Goal: Task Accomplishment & Management: Use online tool/utility

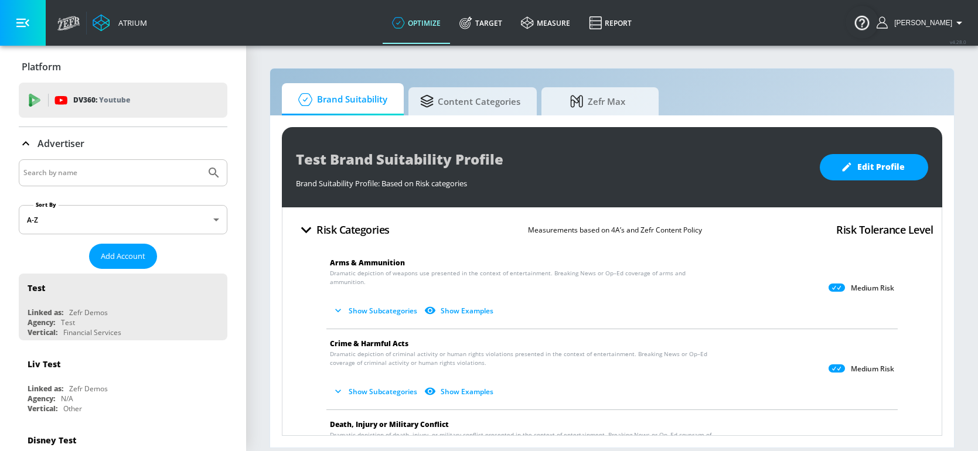
click at [84, 174] on input "Search by name" at bounding box center [112, 172] width 178 height 15
type input "cbs"
click at [201, 160] on button "Submit Search" at bounding box center [214, 173] width 26 height 26
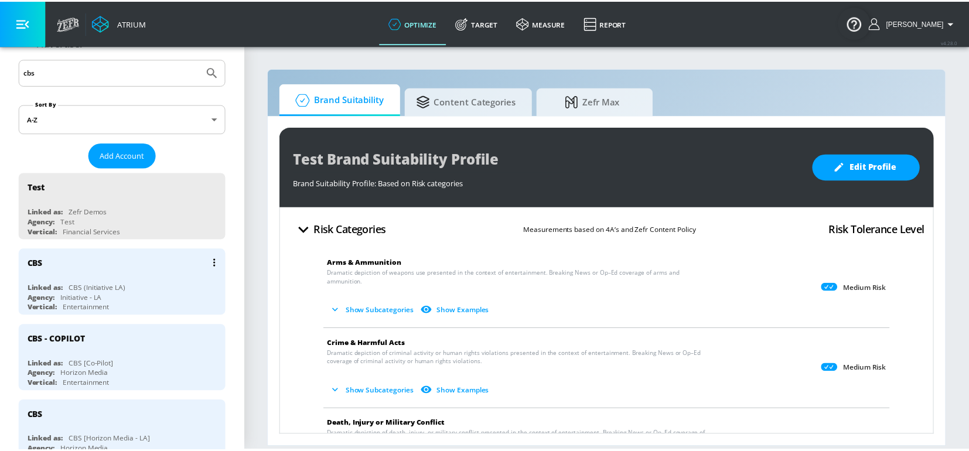
scroll to position [103, 0]
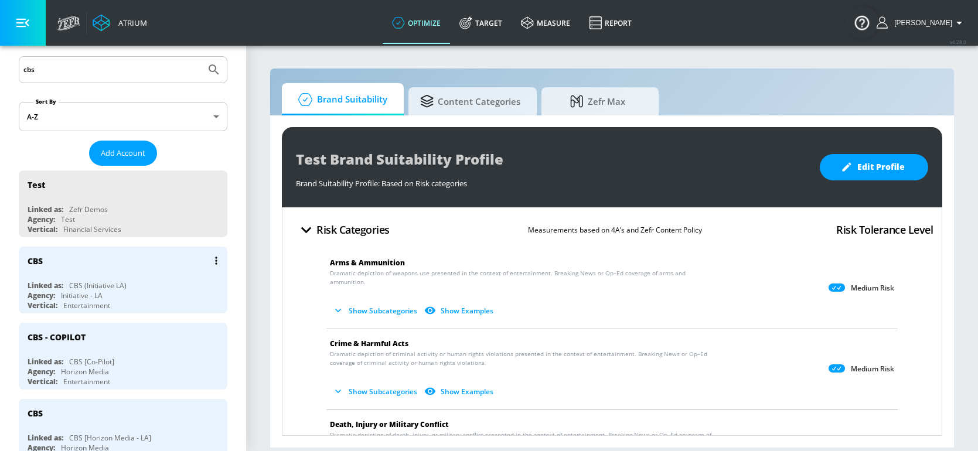
click at [127, 272] on div "CBS" at bounding box center [126, 261] width 197 height 28
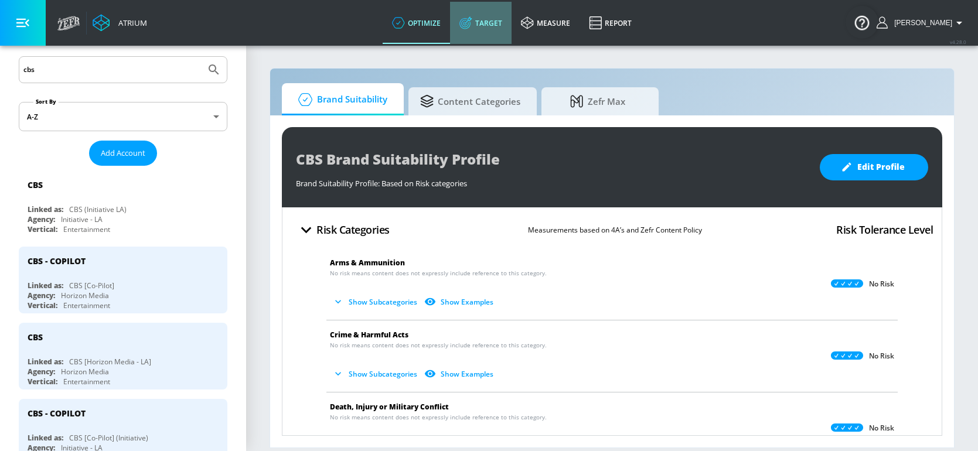
click at [505, 25] on link "Target" at bounding box center [481, 23] width 62 height 42
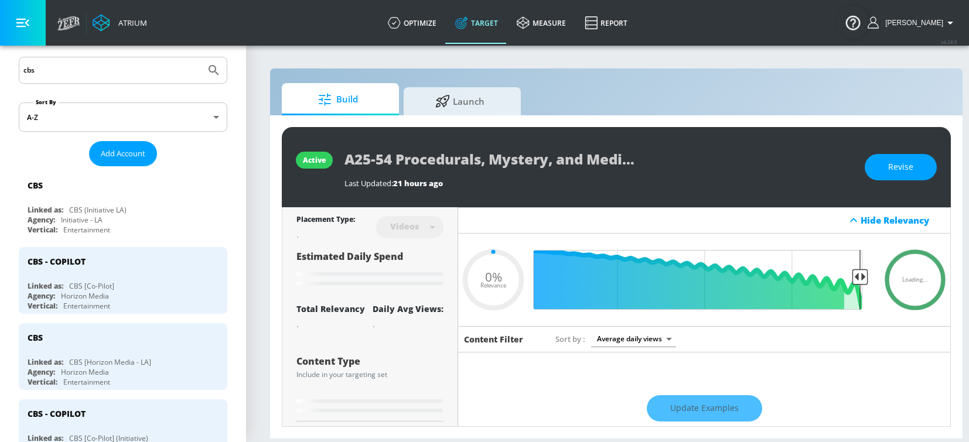
type input "0.05"
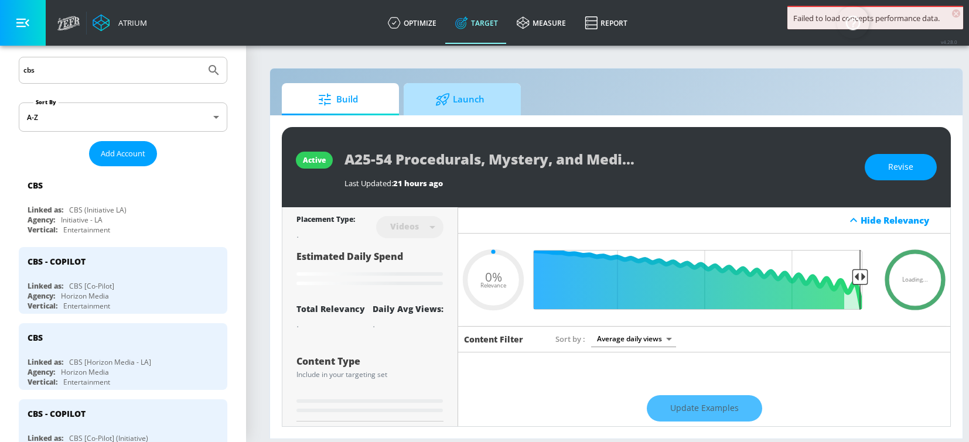
click at [429, 100] on span "Launch" at bounding box center [459, 100] width 89 height 28
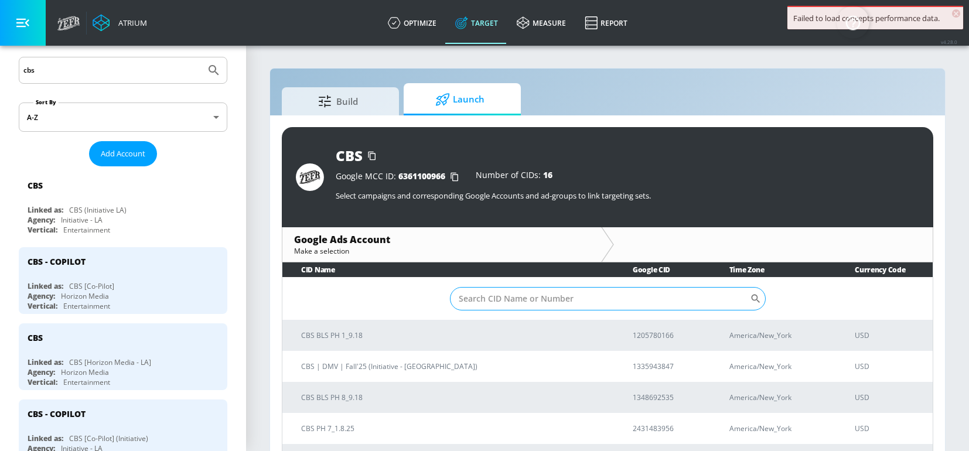
click at [533, 301] on input "Sort By" at bounding box center [600, 298] width 300 height 23
paste input "[PHONE_NUMBER]"
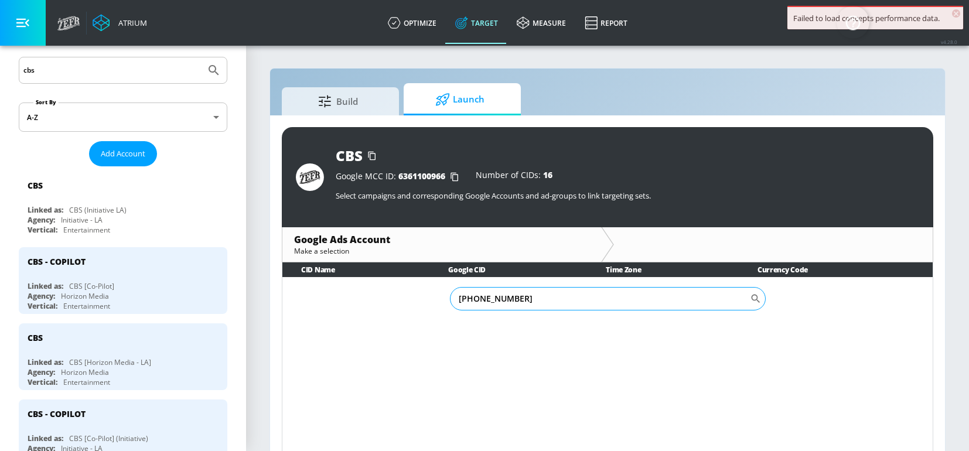
click at [474, 302] on input "[PHONE_NUMBER]" at bounding box center [600, 298] width 300 height 23
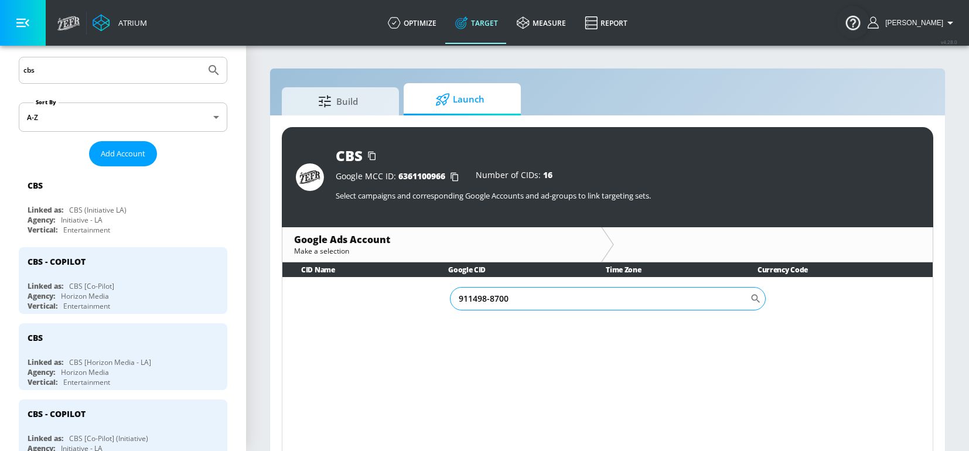
click at [490, 298] on input "911498-8700" at bounding box center [600, 298] width 300 height 23
type input "9114988700"
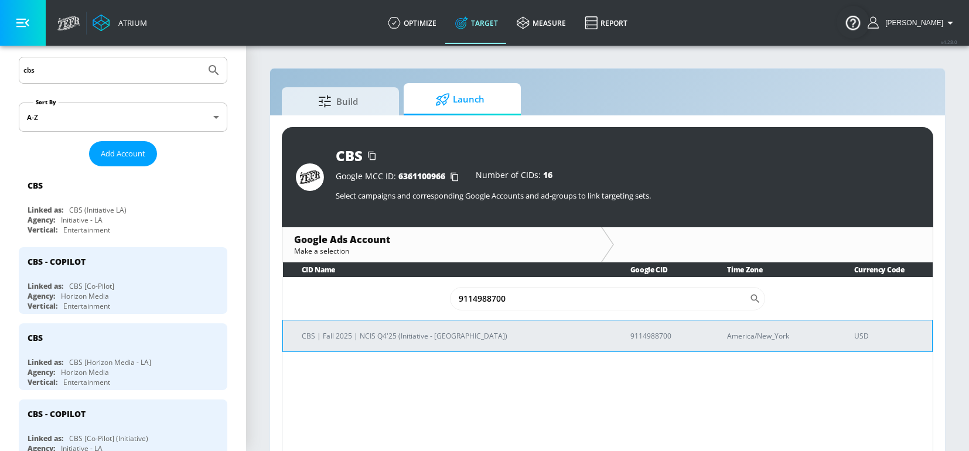
click at [438, 334] on p "CBS | Fall 2025 | NCIS Q4'25 (Initiative - [GEOGRAPHIC_DATA])" at bounding box center [452, 336] width 301 height 12
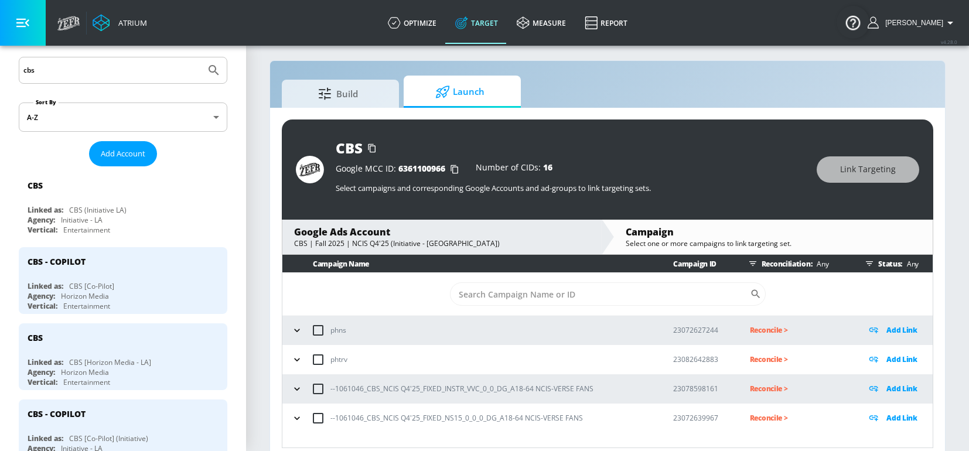
scroll to position [17, 0]
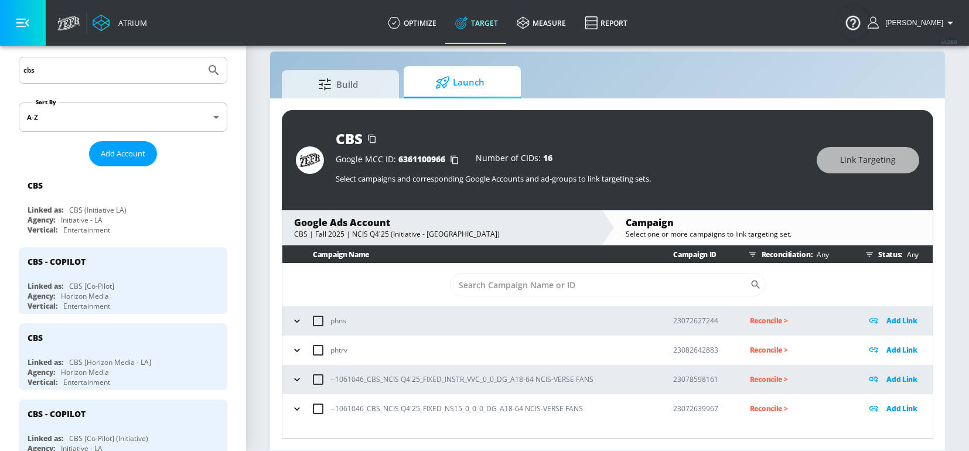
click at [293, 383] on icon "button" at bounding box center [297, 380] width 12 height 12
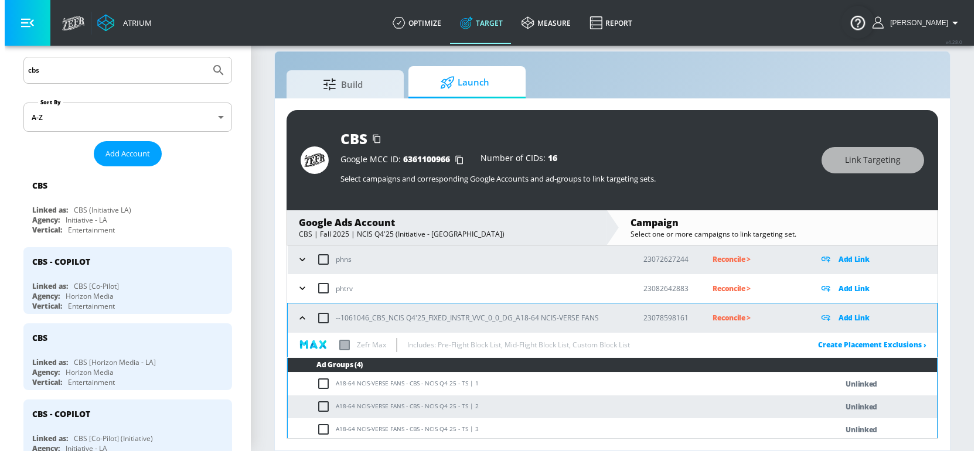
scroll to position [110, 0]
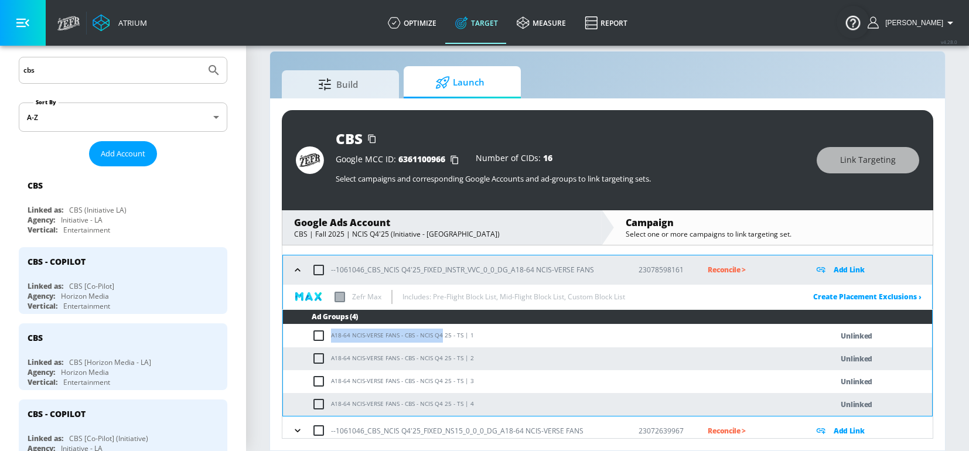
drag, startPoint x: 331, startPoint y: 337, endPoint x: 442, endPoint y: 342, distance: 110.9
click at [442, 342] on td "A18-64 NCIS-VERSE FANS - CBS - NCIS Q4 25 - TS | 1" at bounding box center [546, 336] width 526 height 23
copy td "A18-64 NCIS-VERSE FANS - CBS - NCIS Q4"
click at [848, 272] on p "Add Link" at bounding box center [849, 269] width 31 height 13
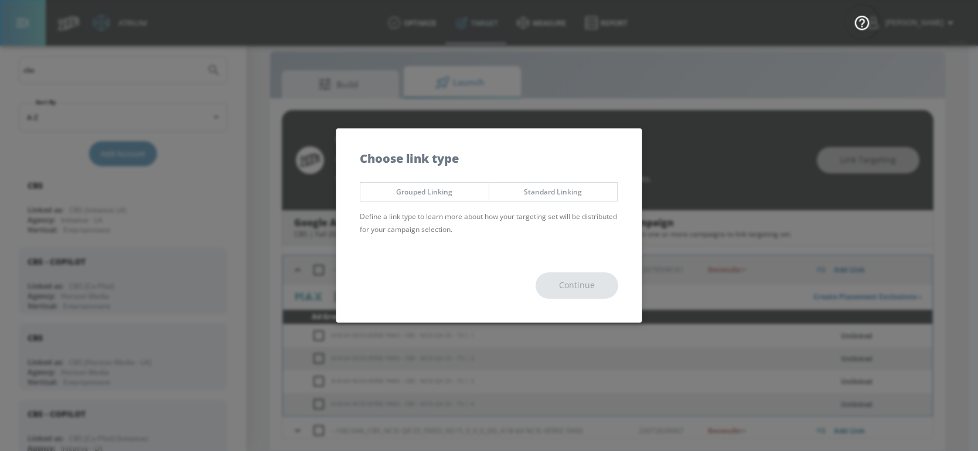
click at [421, 196] on span "Grouped Linking" at bounding box center [424, 192] width 111 height 12
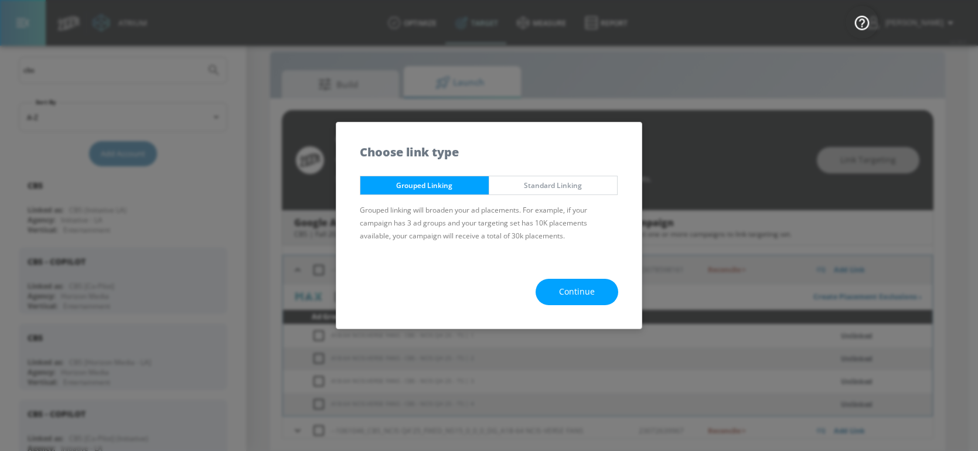
click at [589, 294] on span "Continue" at bounding box center [577, 292] width 36 height 15
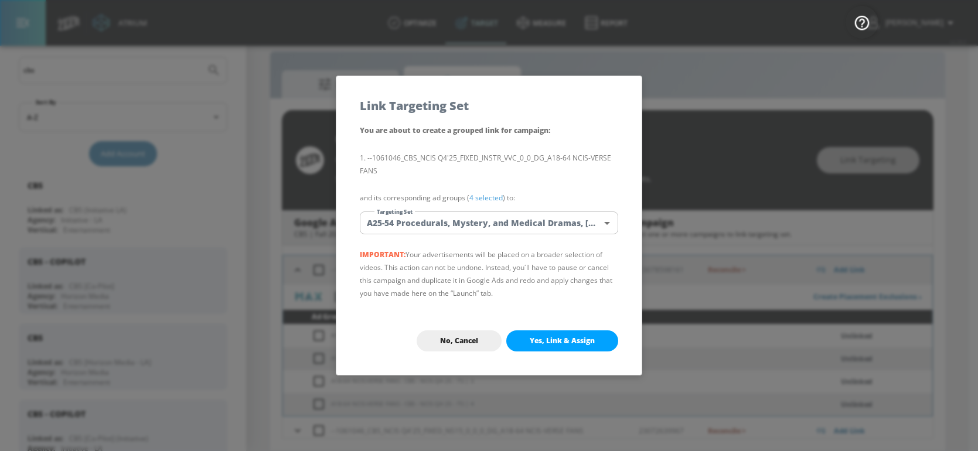
click at [472, 230] on body "Atrium optimize Target measure Report optimize Target measure Report v 4.28.0 […" at bounding box center [489, 217] width 978 height 468
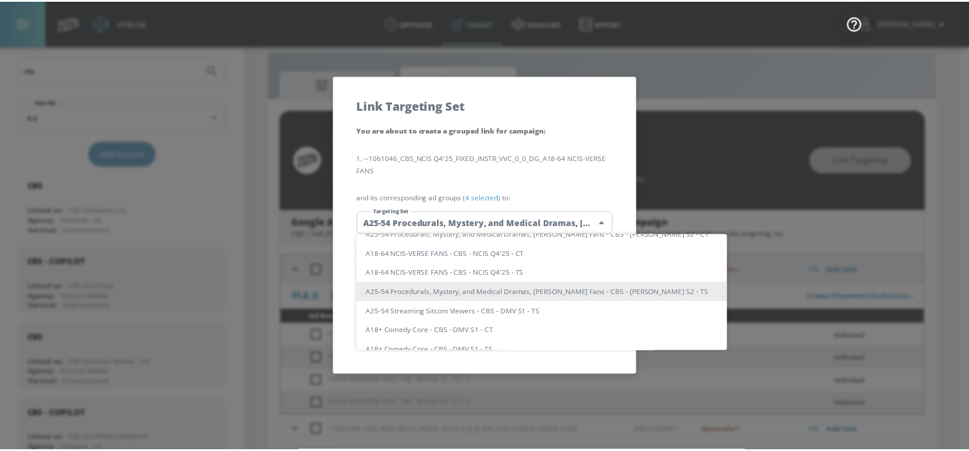
scroll to position [0, 0]
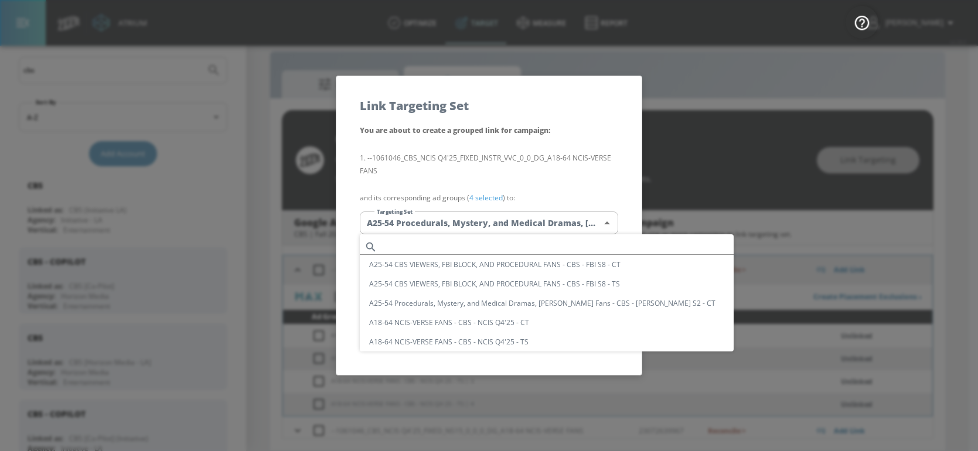
click at [422, 246] on input "text" at bounding box center [558, 247] width 352 height 16
paste input "A18-64 NCIS-VERSE FANS - CBS - NCIS Q4"
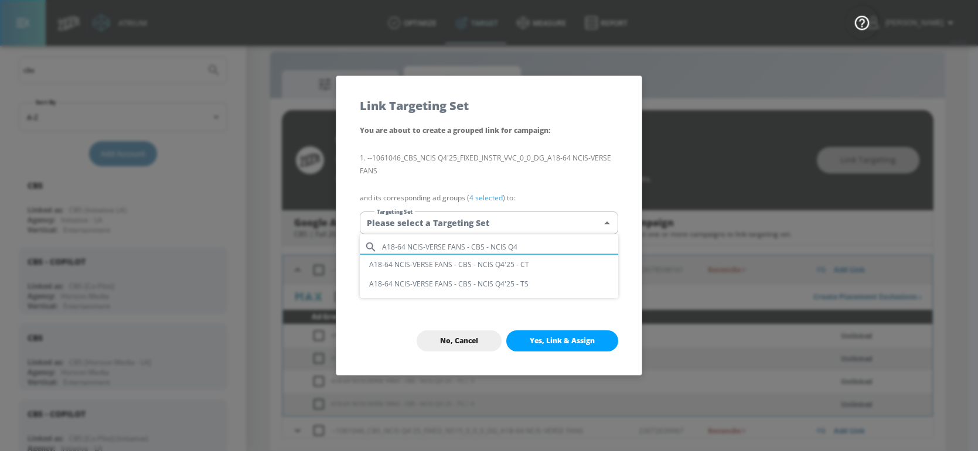
type input "A18-64 NCIS-VERSE FANS - CBS - NCIS Q4"
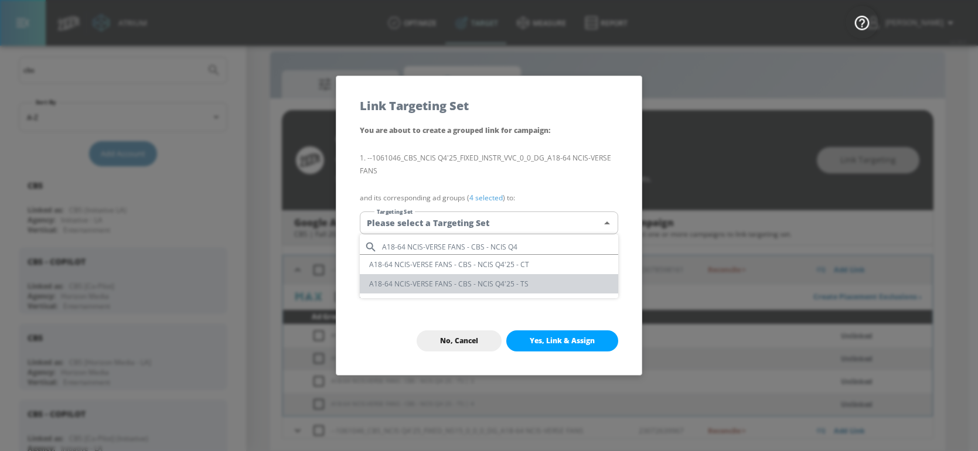
click at [493, 285] on li "A18-64 NCIS-VERSE FANS - CBS - NCIS Q4'25 - TS" at bounding box center [489, 283] width 258 height 19
type input "1a1858d7-d1ba-4eac-9efe-a1194c56a8f9"
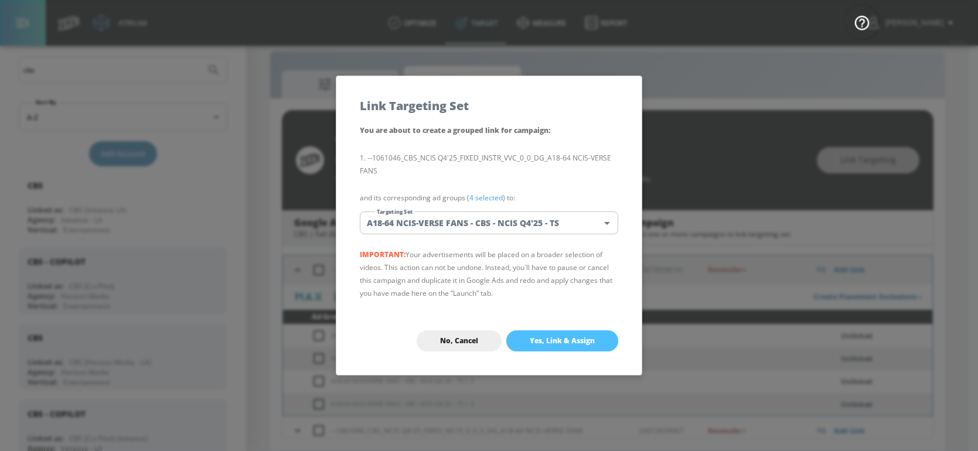
click at [551, 342] on span "Yes, Link & Assign" at bounding box center [562, 340] width 65 height 9
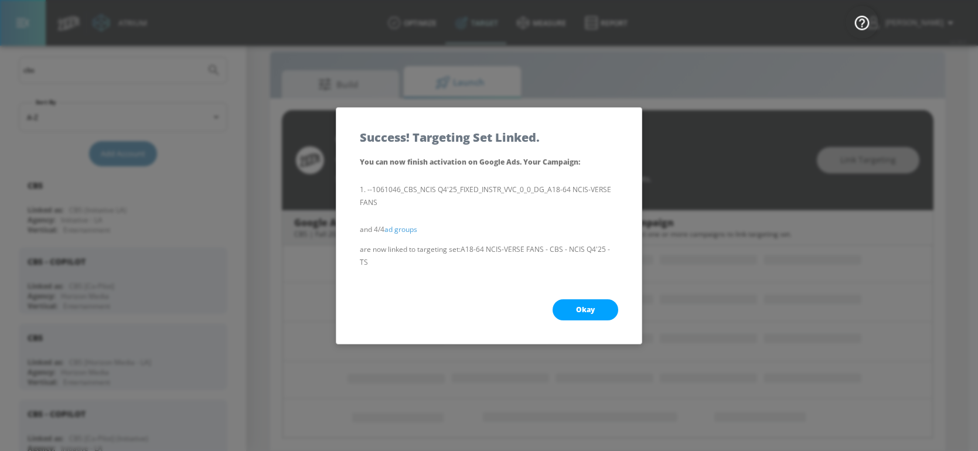
click at [600, 311] on button "Okay" at bounding box center [586, 309] width 66 height 21
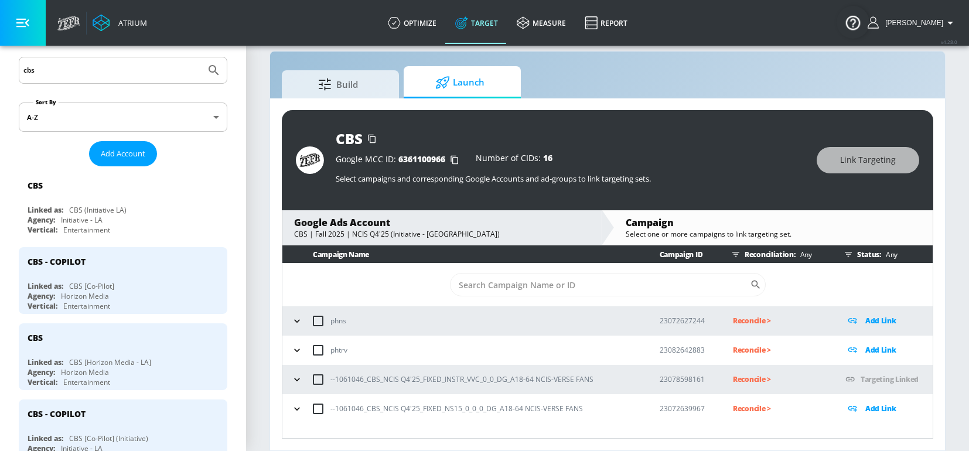
click at [291, 382] on icon "button" at bounding box center [297, 380] width 12 height 12
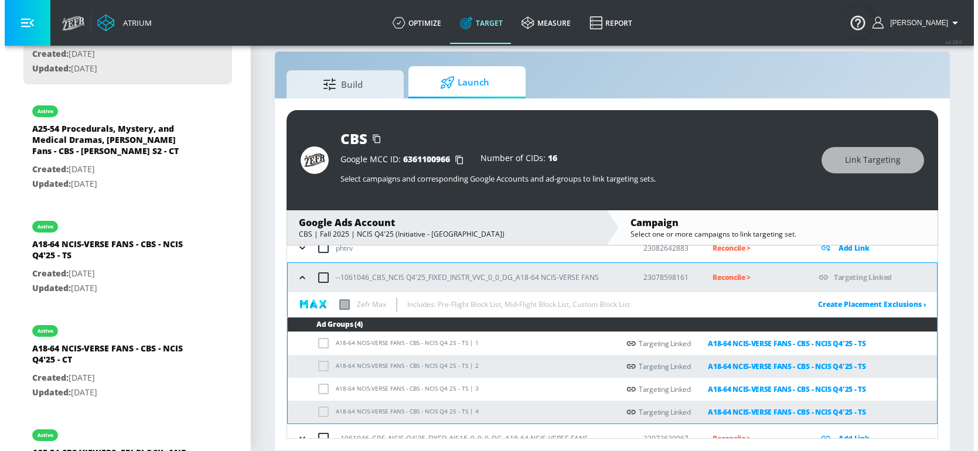
scroll to position [117, 0]
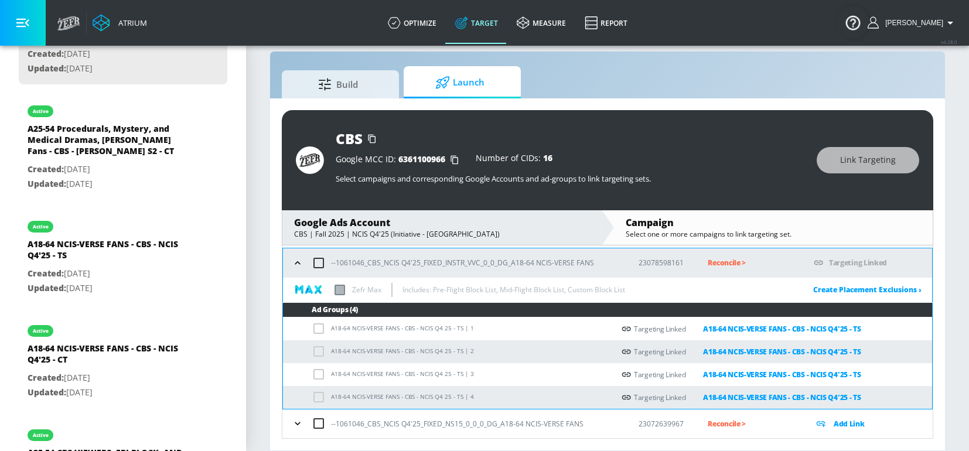
click at [851, 425] on p "Add Link" at bounding box center [849, 423] width 31 height 13
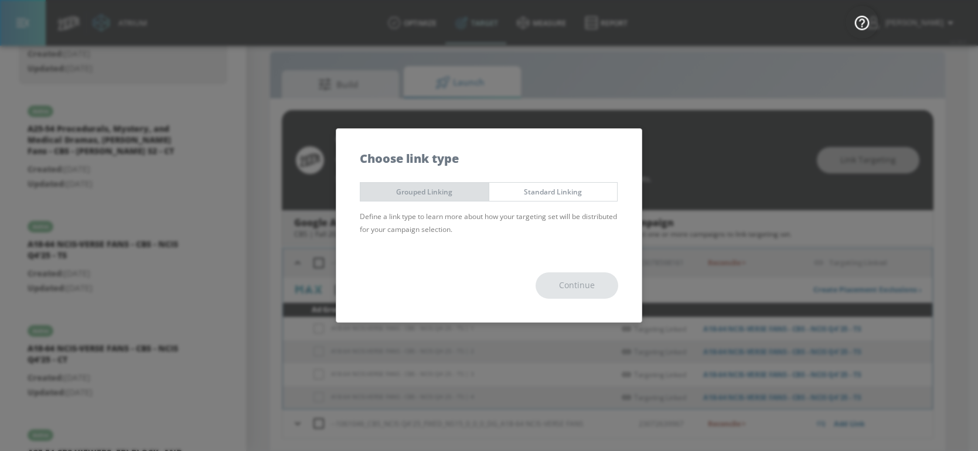
click at [440, 195] on span "Grouped Linking" at bounding box center [424, 192] width 111 height 12
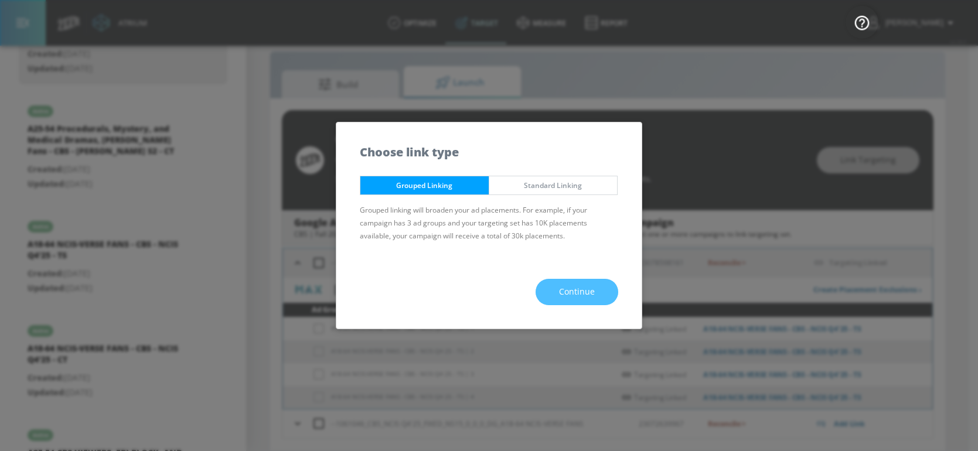
click at [552, 302] on button "Continue" at bounding box center [577, 292] width 83 height 26
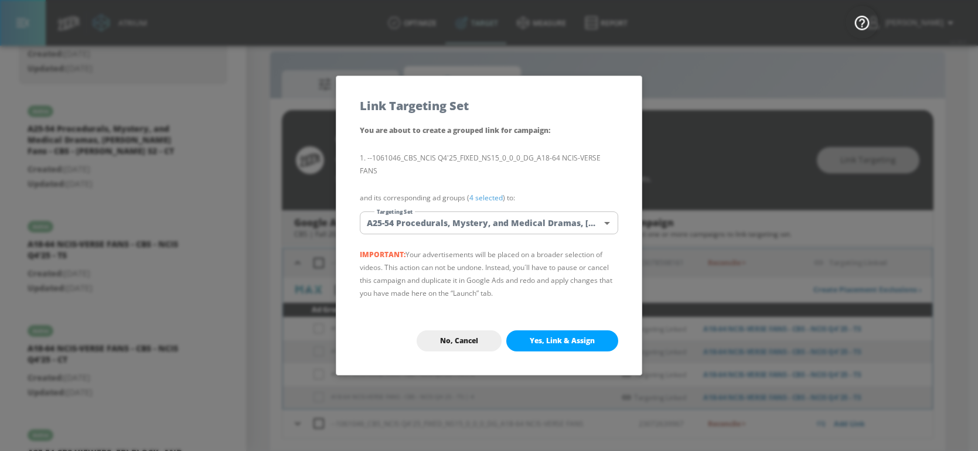
click at [408, 213] on body "Atrium optimize Target measure Report optimize Target measure Report v 4.28.0 […" at bounding box center [489, 217] width 978 height 468
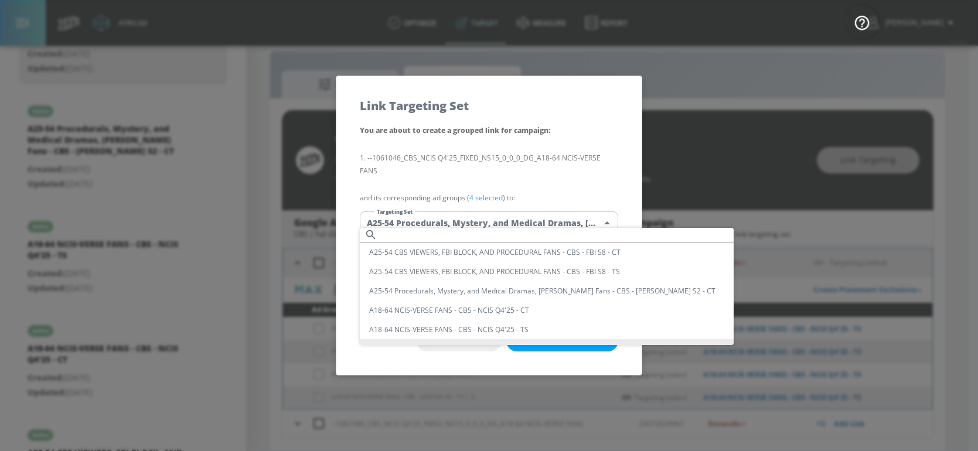
scroll to position [0, 0]
click at [401, 241] on input "text" at bounding box center [558, 241] width 352 height 16
paste input "A18-64 NCIS-VERSE FANS - CBS - NCIS Q4'25 - TS"
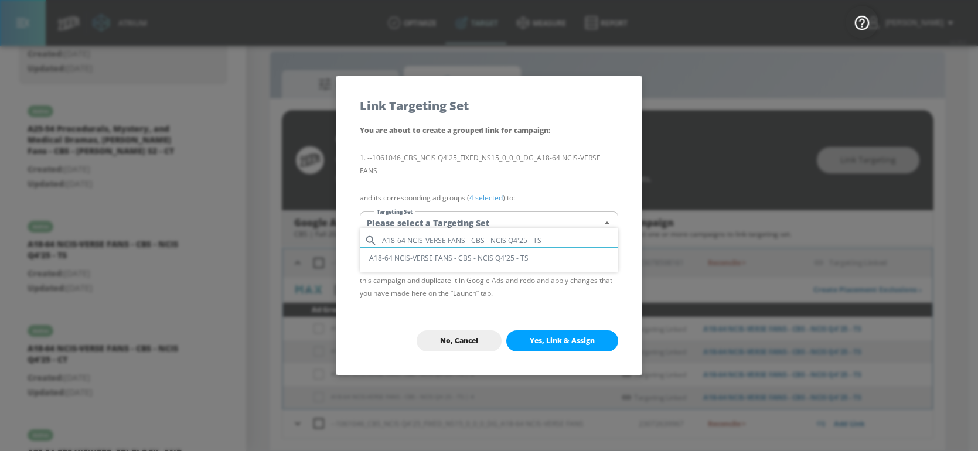
type input "A18-64 NCIS-VERSE FANS - CBS - NCIS Q4'25 - TS"
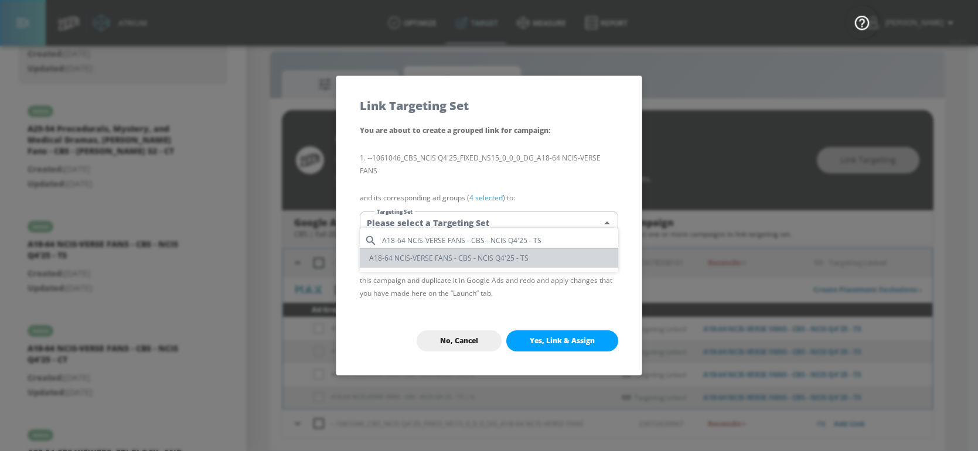
click at [415, 258] on li "A18-64 NCIS-VERSE FANS - CBS - NCIS Q4'25 - TS" at bounding box center [489, 257] width 258 height 19
type input "1a1858d7-d1ba-4eac-9efe-a1194c56a8f9"
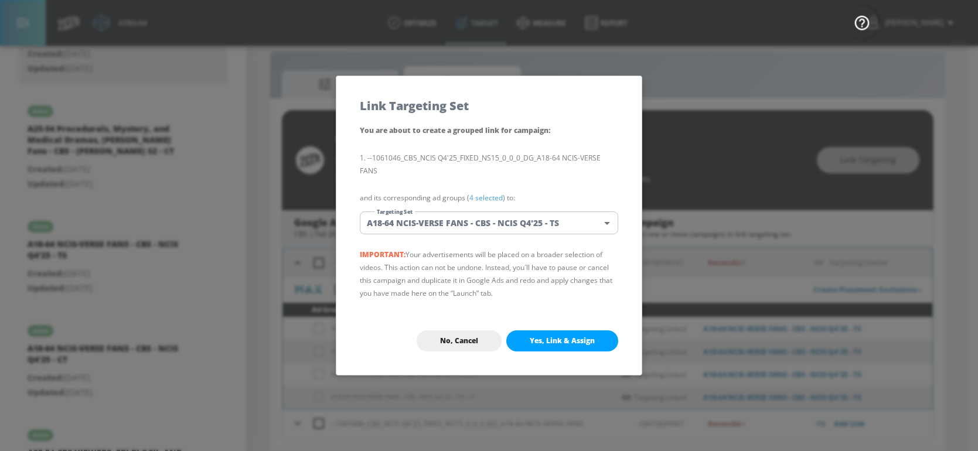
click at [595, 340] on button "Yes, Link & Assign" at bounding box center [562, 340] width 112 height 21
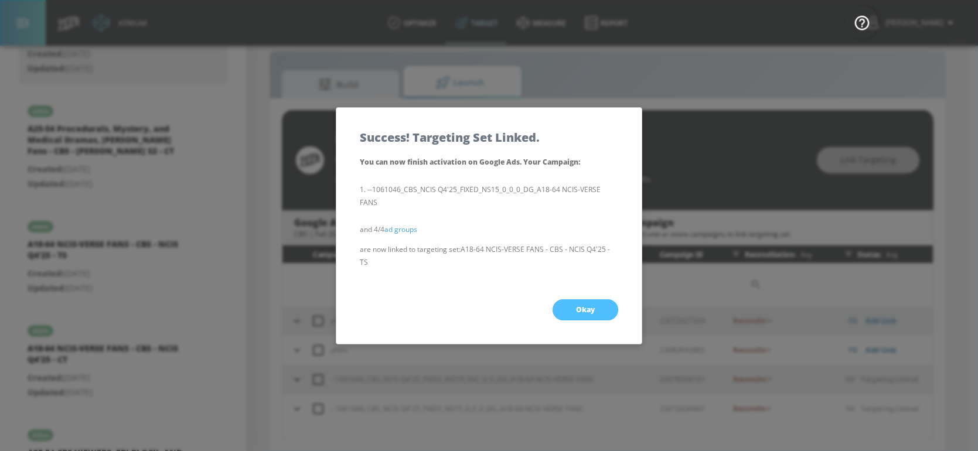
click at [594, 305] on span "Okay" at bounding box center [585, 309] width 19 height 9
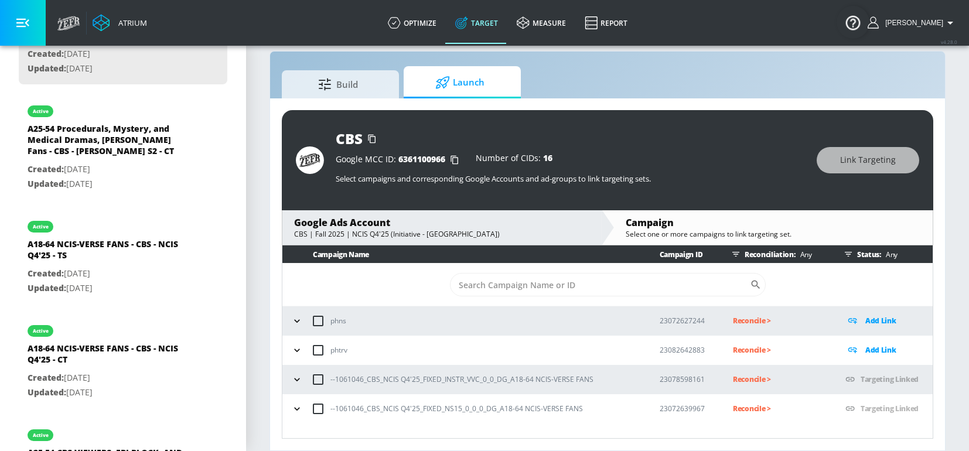
click at [751, 380] on p "Reconcile >" at bounding box center [780, 379] width 94 height 13
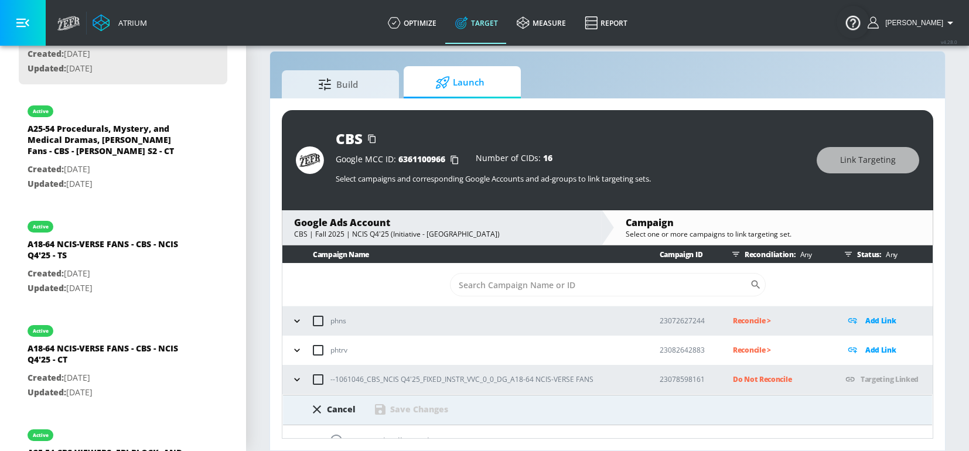
scroll to position [48, 0]
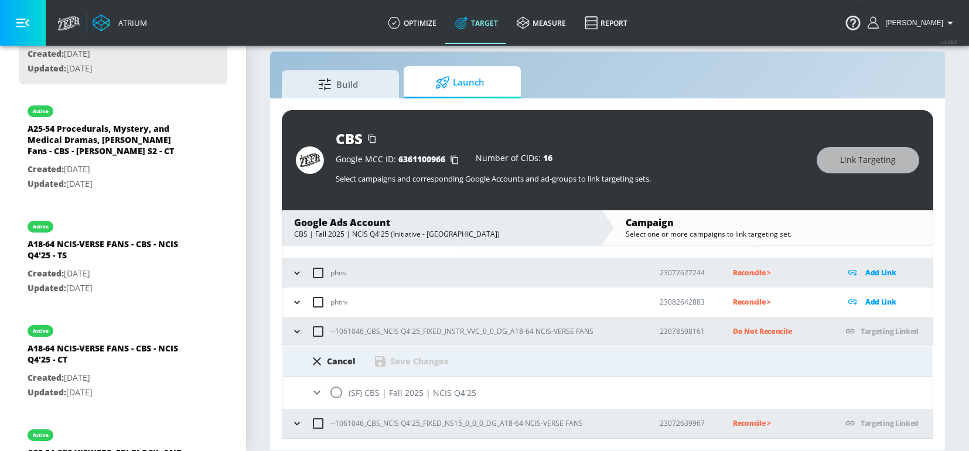
click at [340, 393] on input "radio" at bounding box center [336, 392] width 25 height 25
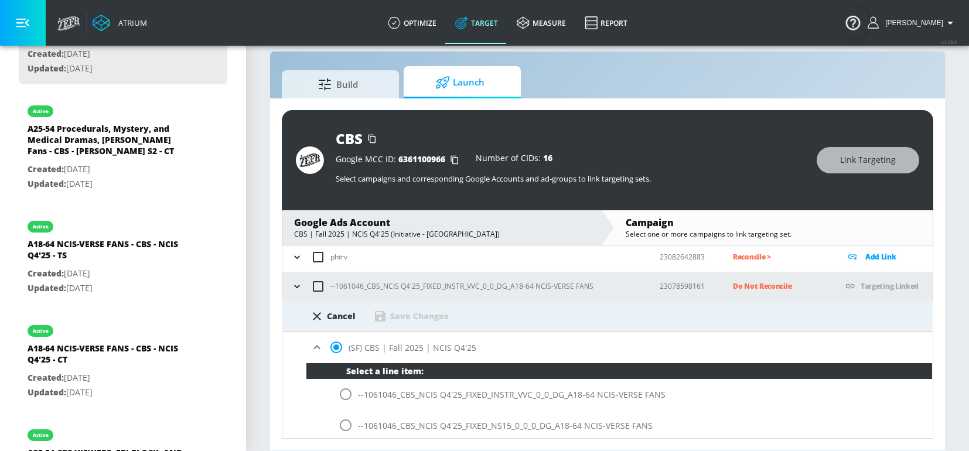
scroll to position [95, 0]
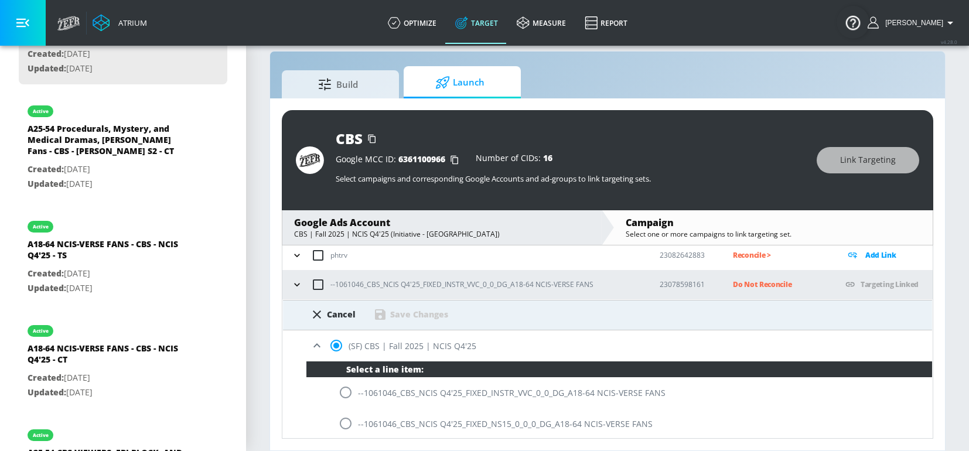
click at [353, 318] on div "Cancel" at bounding box center [341, 314] width 29 height 11
radio input "false"
